Goal: Use online tool/utility: Utilize a website feature to perform a specific function

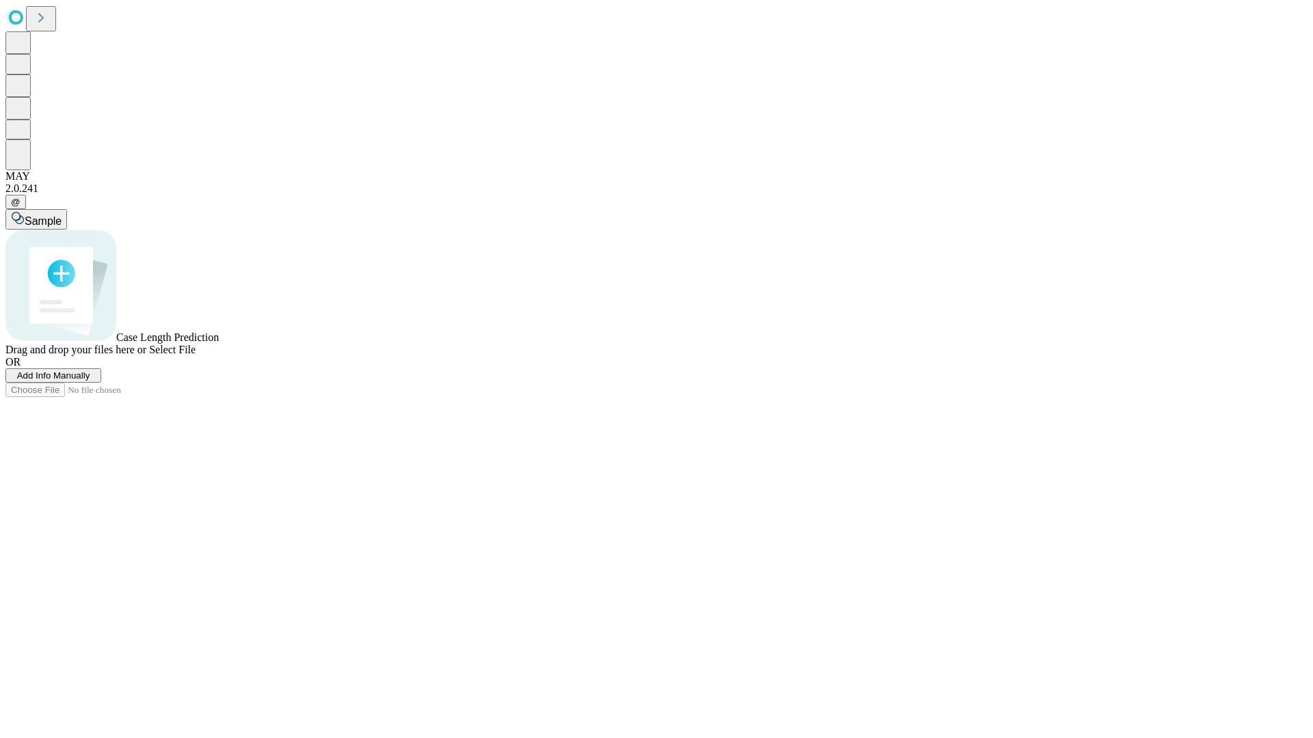
click at [90, 381] on span "Add Info Manually" at bounding box center [53, 376] width 73 height 10
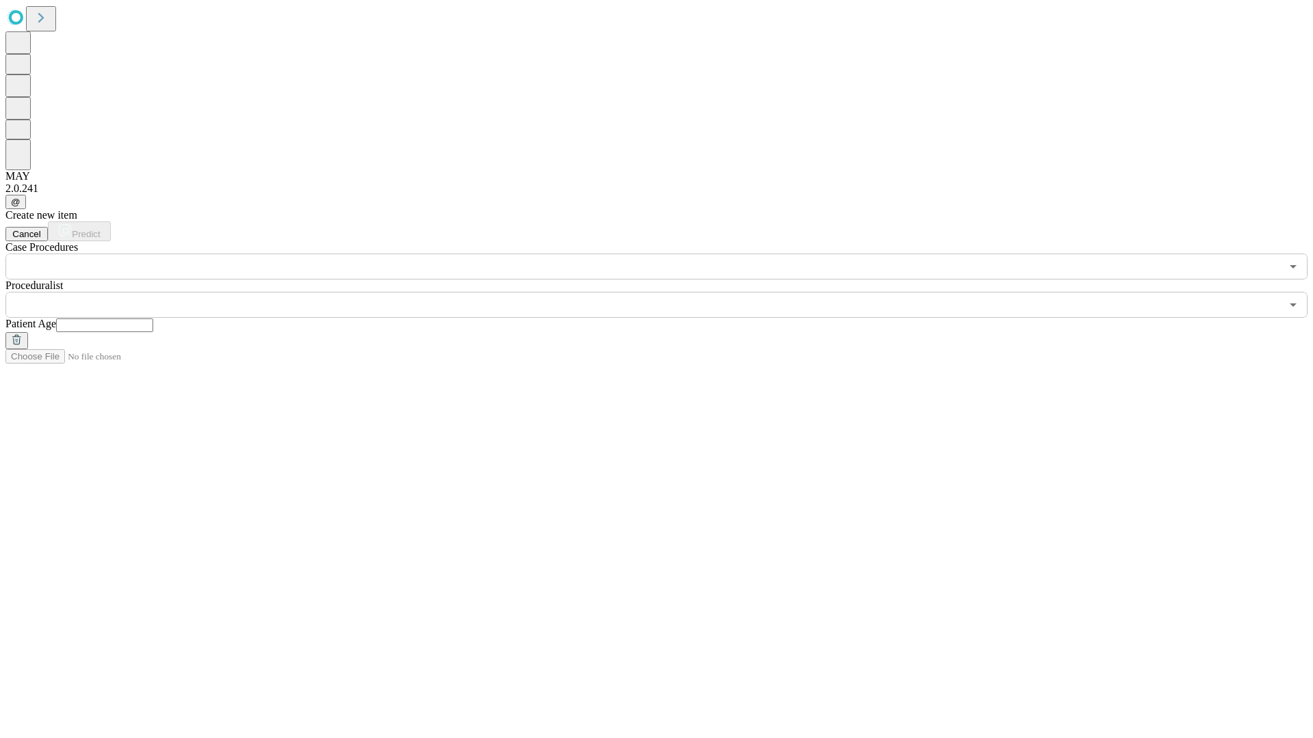
click at [153, 319] on input "text" at bounding box center [104, 326] width 97 height 14
type input "**"
click at [666, 292] on input "text" at bounding box center [642, 305] width 1275 height 26
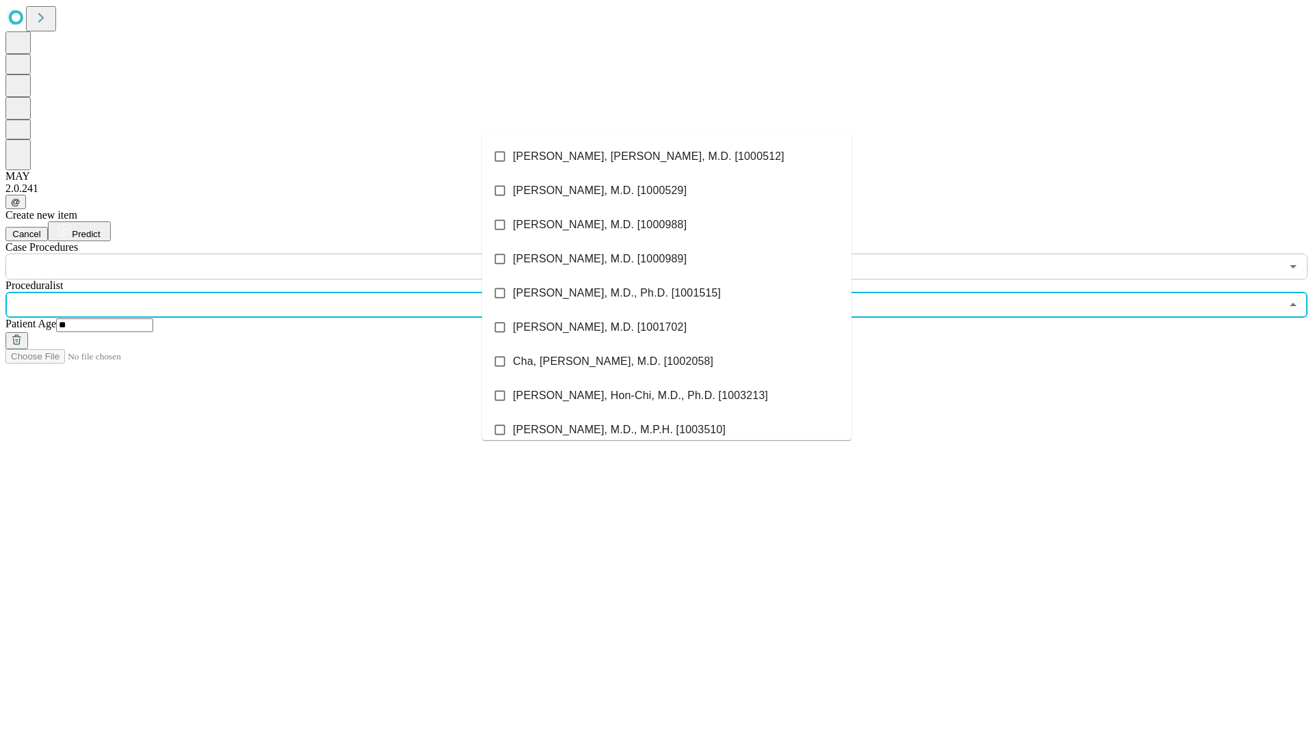
click at [667, 157] on li "[PERSON_NAME], [PERSON_NAME], M.D. [1000512]" at bounding box center [666, 156] width 369 height 34
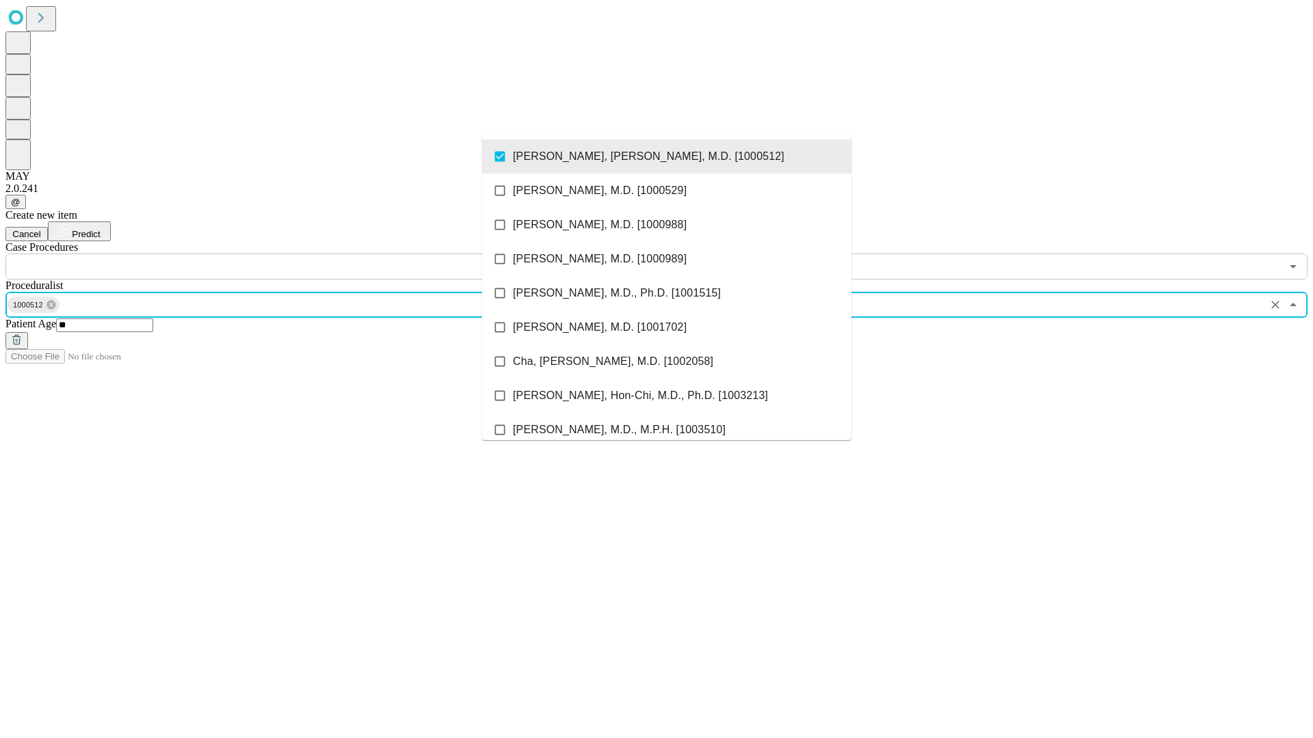
click at [287, 254] on input "text" at bounding box center [642, 267] width 1275 height 26
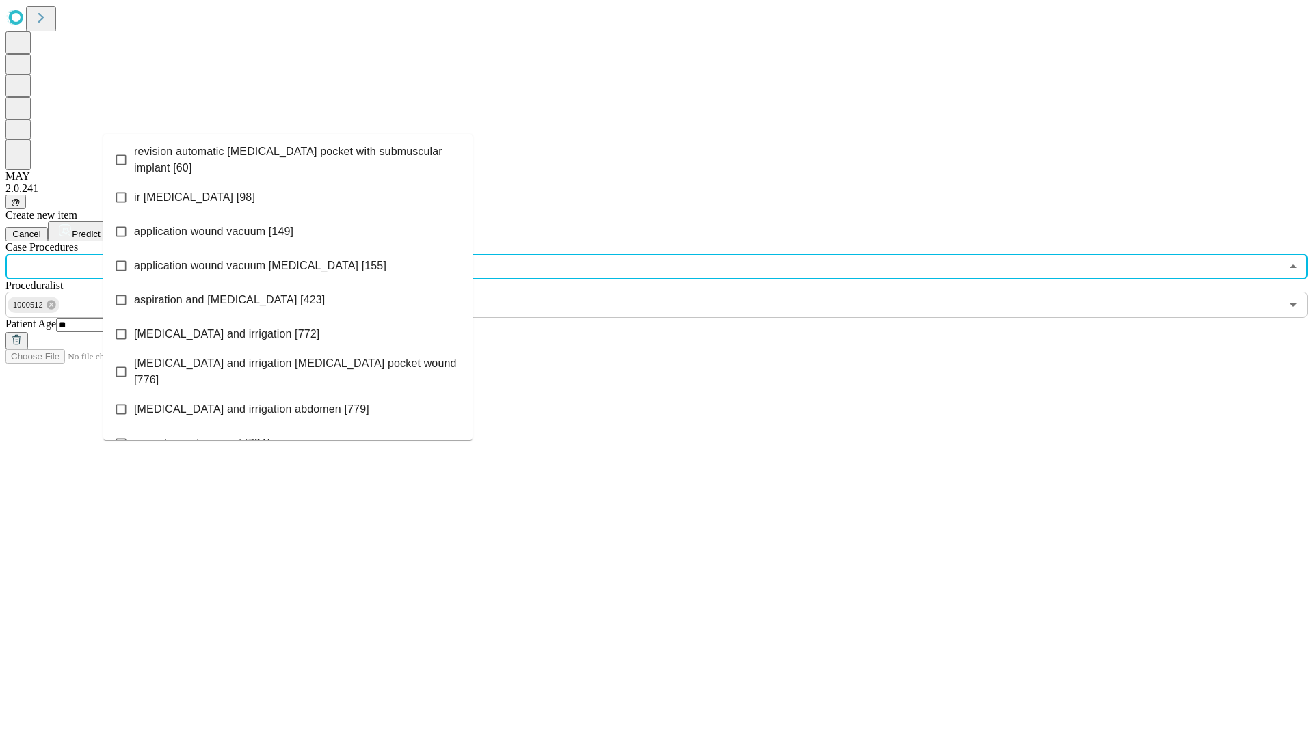
click at [288, 157] on span "revision automatic [MEDICAL_DATA] pocket with submuscular implant [60]" at bounding box center [298, 160] width 328 height 33
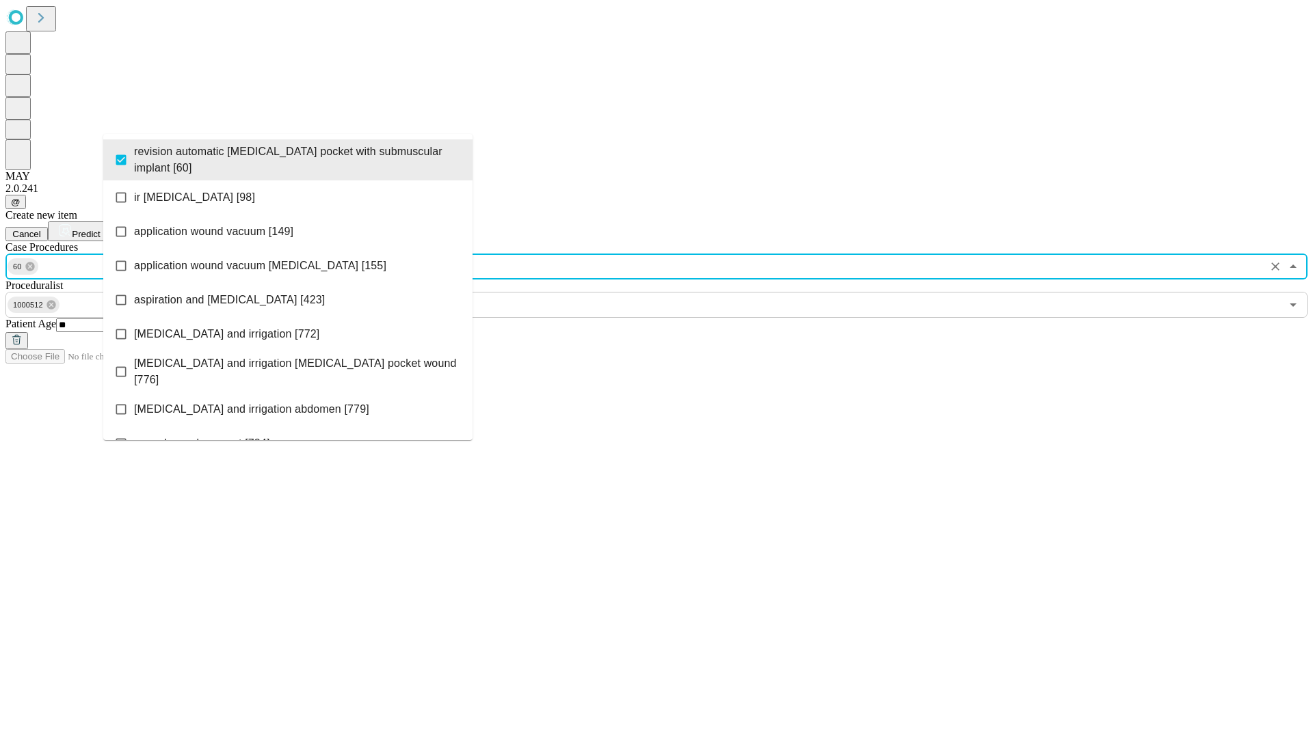
click at [100, 229] on span "Predict" at bounding box center [86, 234] width 28 height 10
